Goal: Task Accomplishment & Management: Use online tool/utility

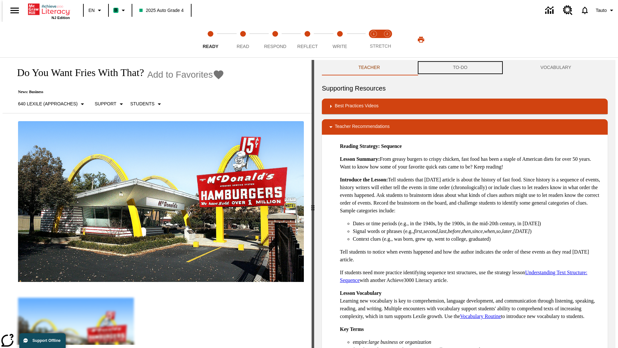
click at [460, 68] on button "TO-DO" at bounding box center [460, 67] width 88 height 15
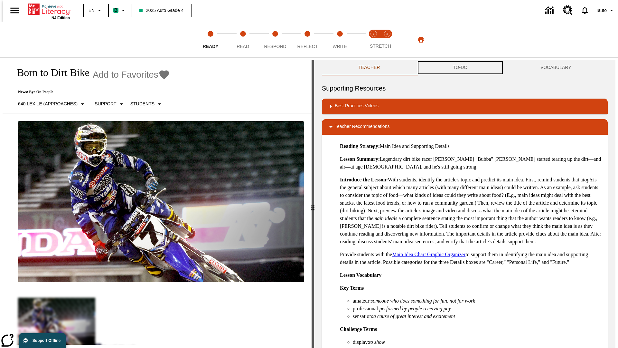
click at [460, 68] on button "TO-DO" at bounding box center [460, 67] width 88 height 15
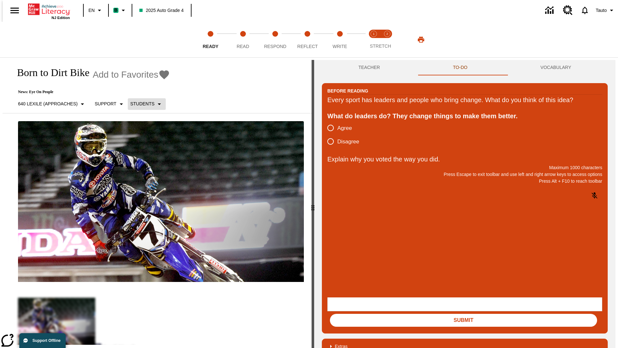
click at [143, 104] on p "Students" at bounding box center [142, 103] width 24 height 7
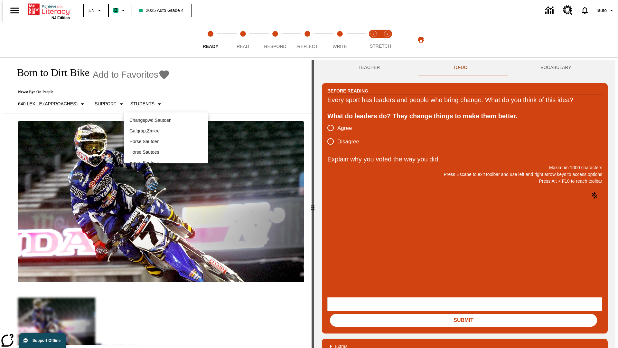
click at [166, 138] on p "Horse , Sautoen" at bounding box center [165, 141] width 73 height 7
